Goal: Check status: Check status

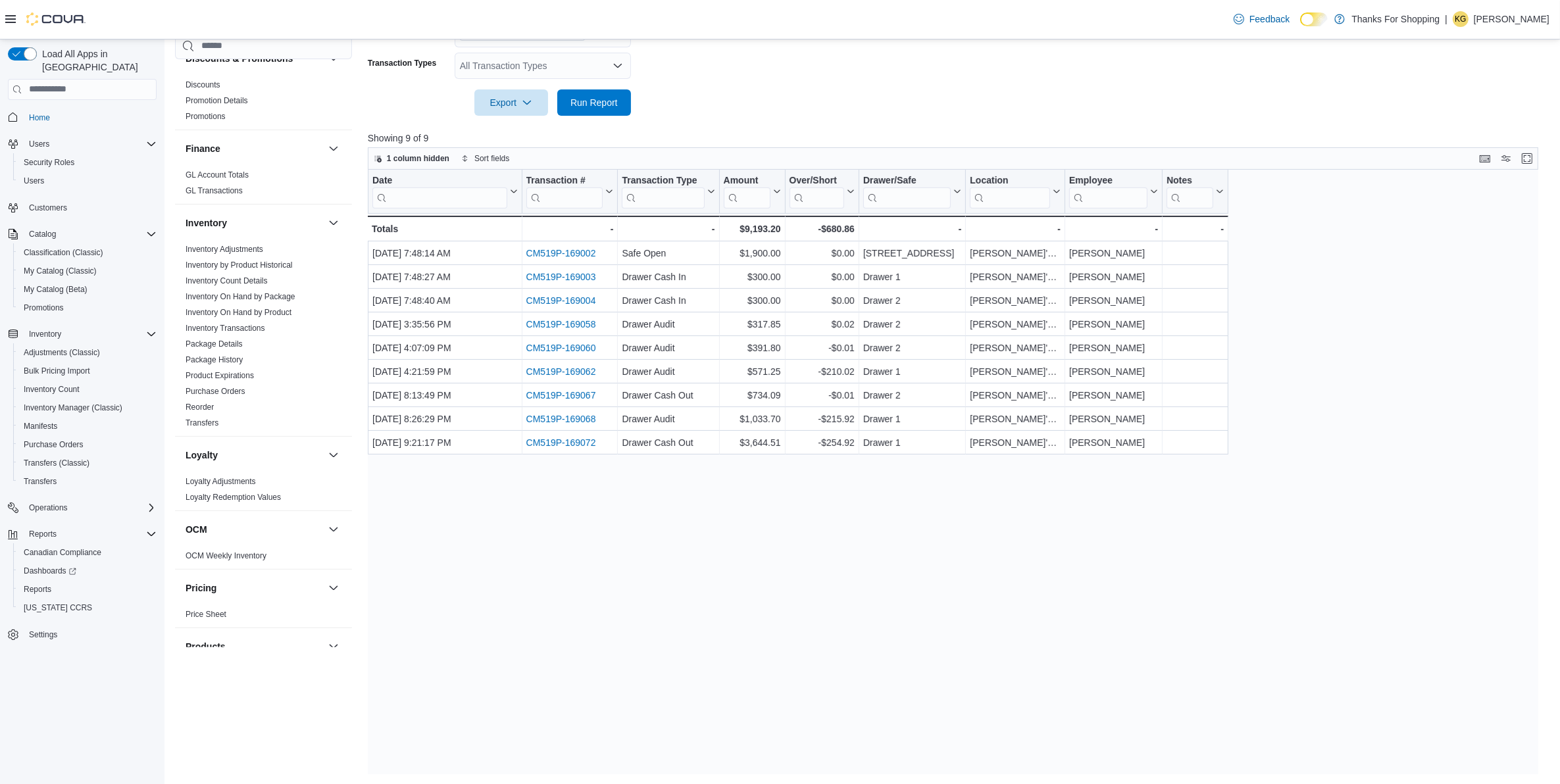
scroll to position [271, 0]
click at [238, 390] on link "Purchase Orders" at bounding box center [215, 394] width 60 height 9
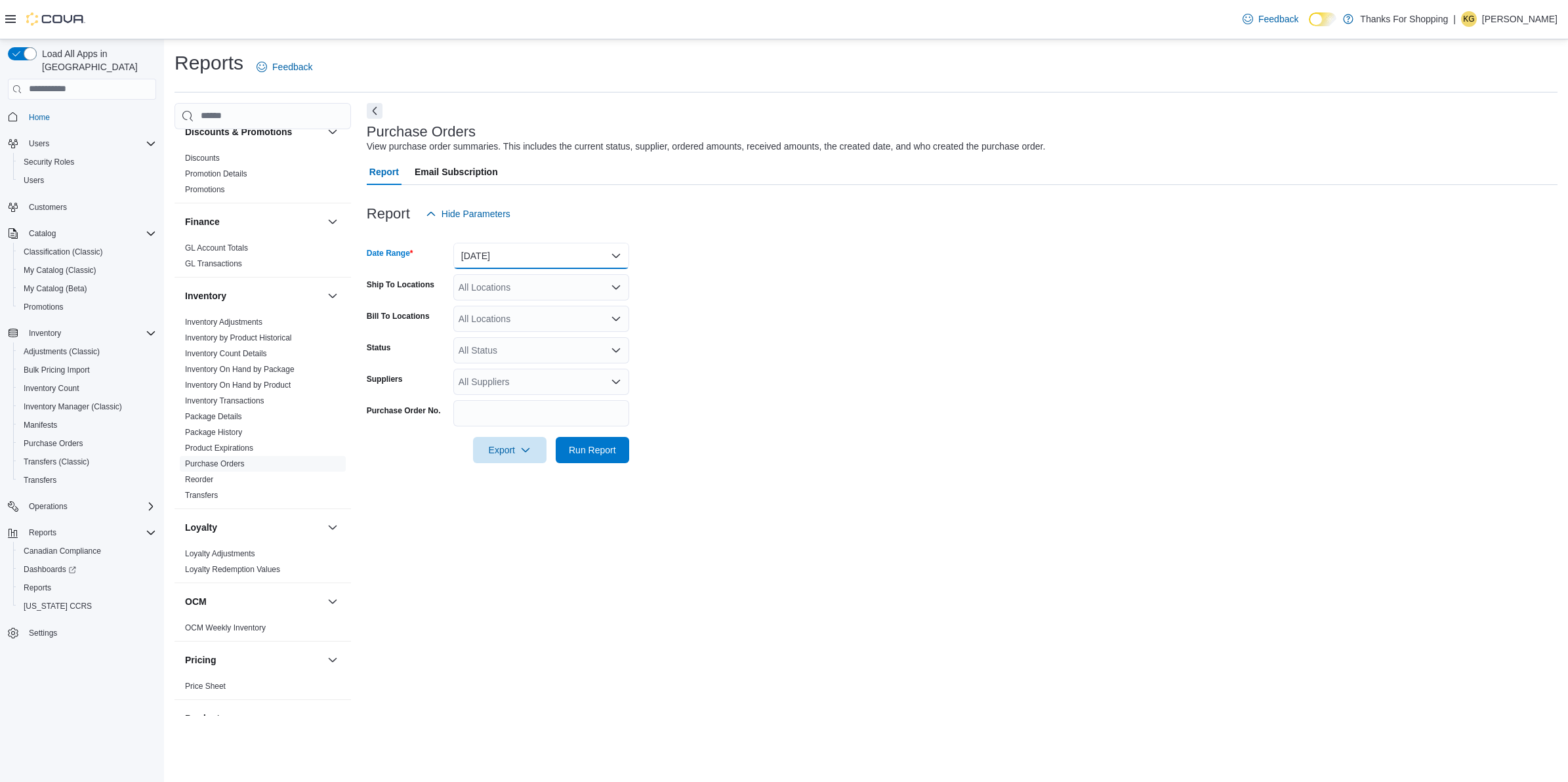
click at [625, 254] on button "[DATE]" at bounding box center [541, 255] width 176 height 26
click at [521, 361] on span "Last 7 Days" at bounding box center [549, 360] width 149 height 16
click at [899, 297] on form "Date Range Last 7 Days Ship To Locations All Locations Bill To Locations All Lo…" at bounding box center [962, 344] width 1191 height 236
click at [617, 286] on icon "Open list of options" at bounding box center [615, 286] width 8 height 4
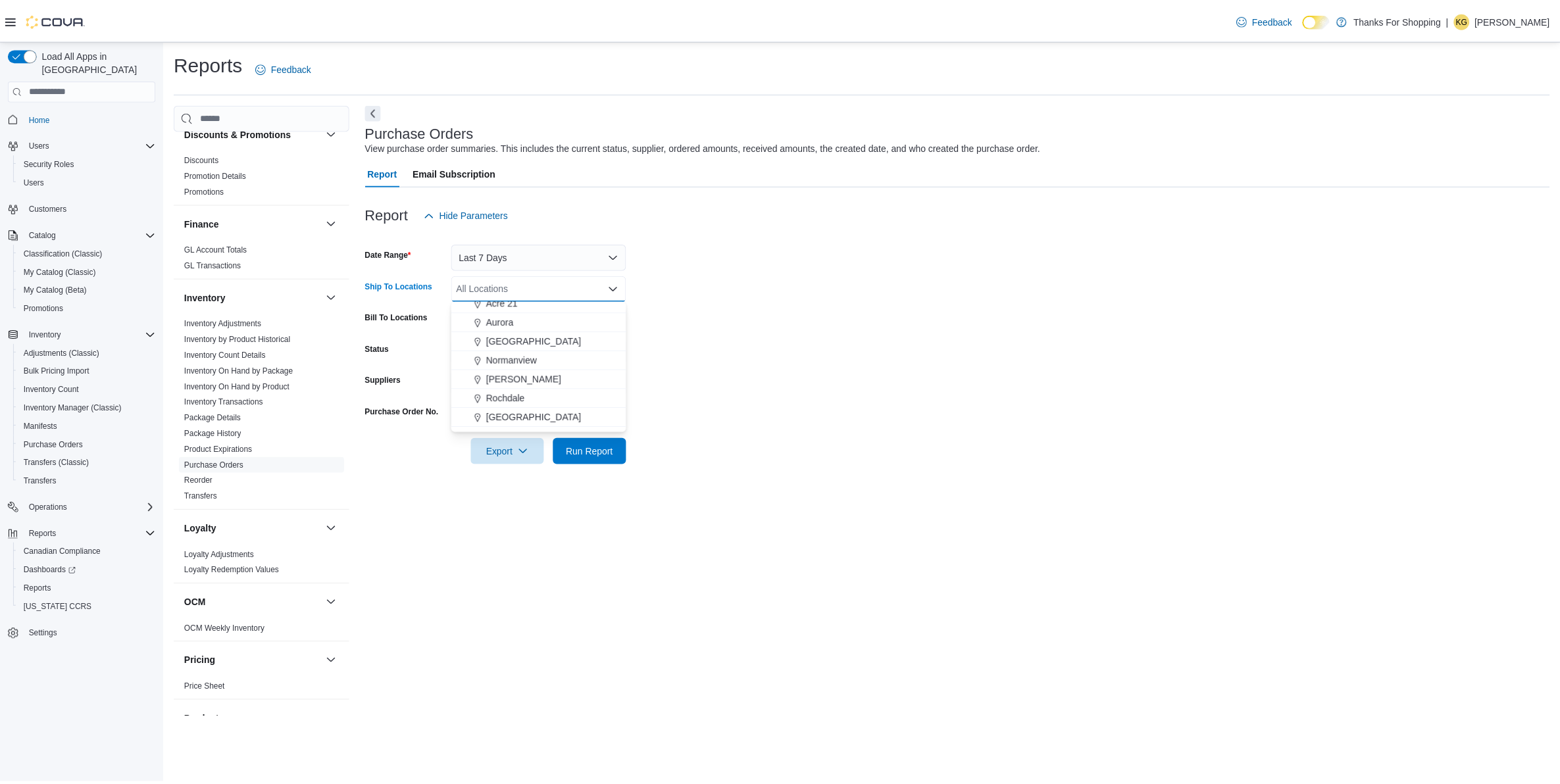
scroll to position [247, 0]
click at [977, 297] on form "Date Range Last 7 Days Ship To Locations All Locations Combo box. Selected. Com…" at bounding box center [964, 345] width 1194 height 236
click at [587, 451] on span "Run Report" at bounding box center [593, 451] width 47 height 13
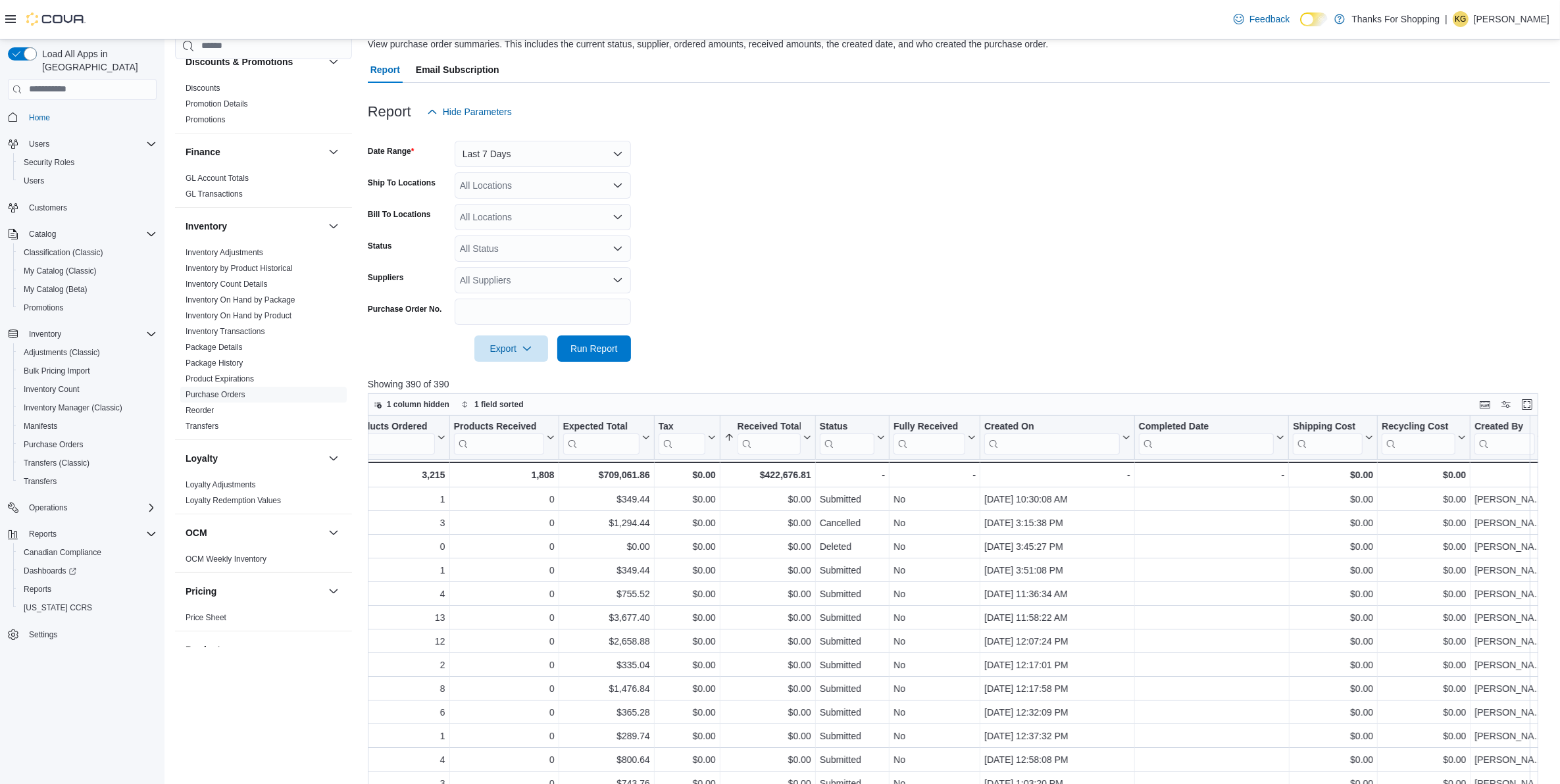
scroll to position [102, 0]
click at [618, 250] on icon "Open list of options" at bounding box center [617, 248] width 8 height 4
click at [498, 334] on span "Completed" at bounding box center [543, 328] width 161 height 13
click at [813, 286] on form "Date Range Last 7 Days Ship To Locations All Locations Bill To Locations All Lo…" at bounding box center [959, 244] width 1182 height 236
click at [580, 346] on span "Run Report" at bounding box center [593, 348] width 47 height 13
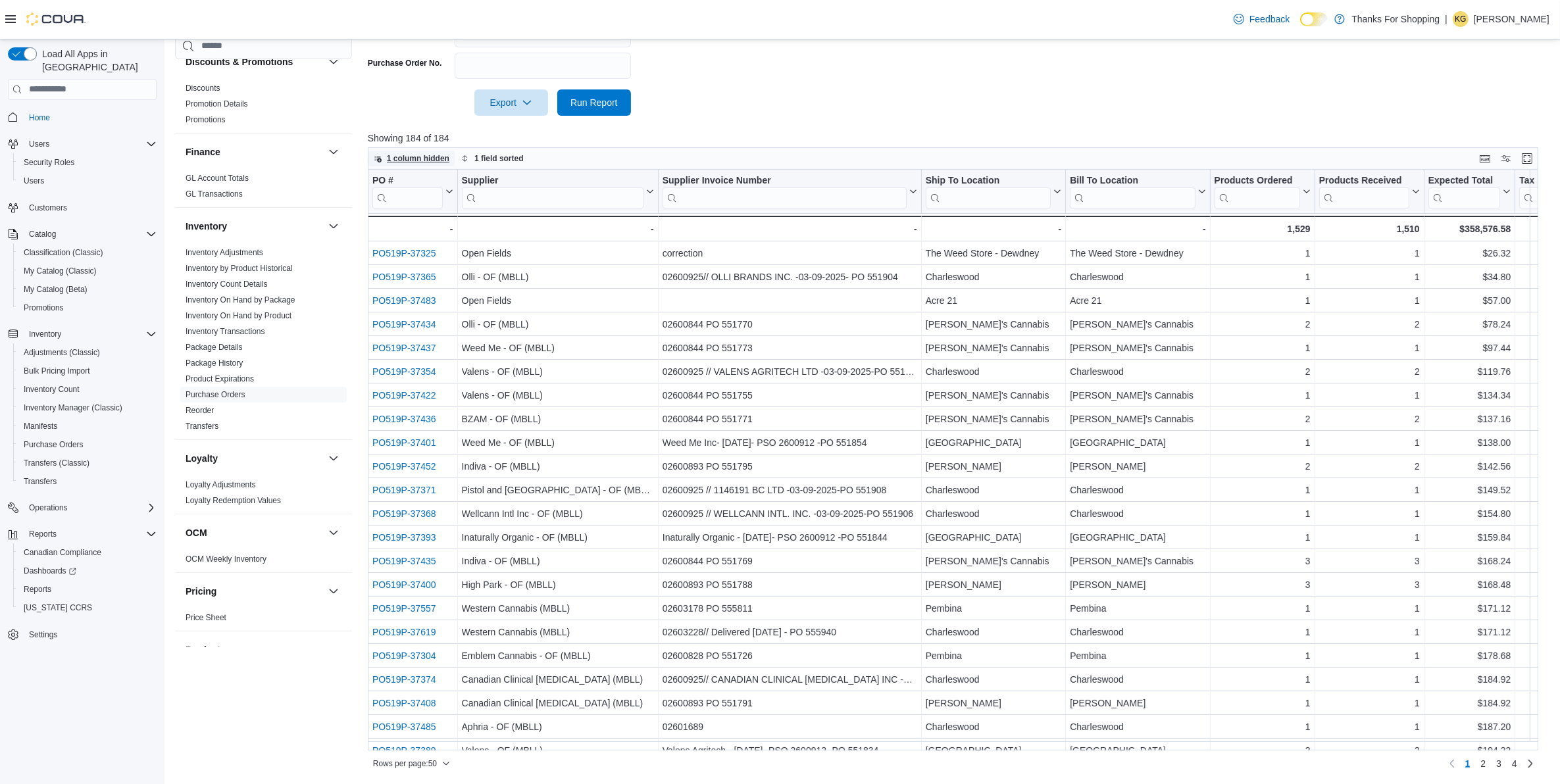
click at [379, 156] on icon "button" at bounding box center [378, 158] width 8 height 8
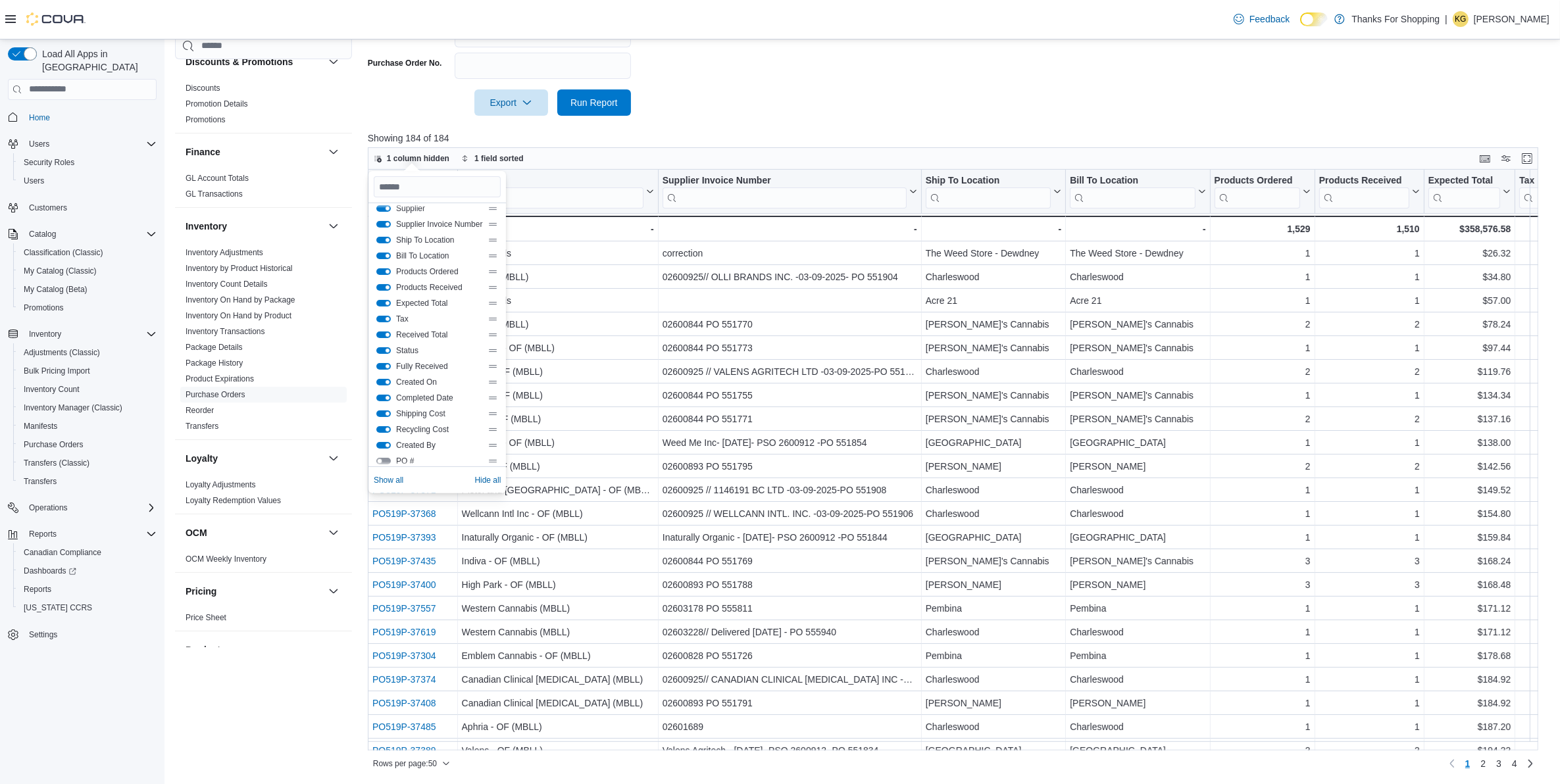
scroll to position [30, 0]
